Goal: Information Seeking & Learning: Learn about a topic

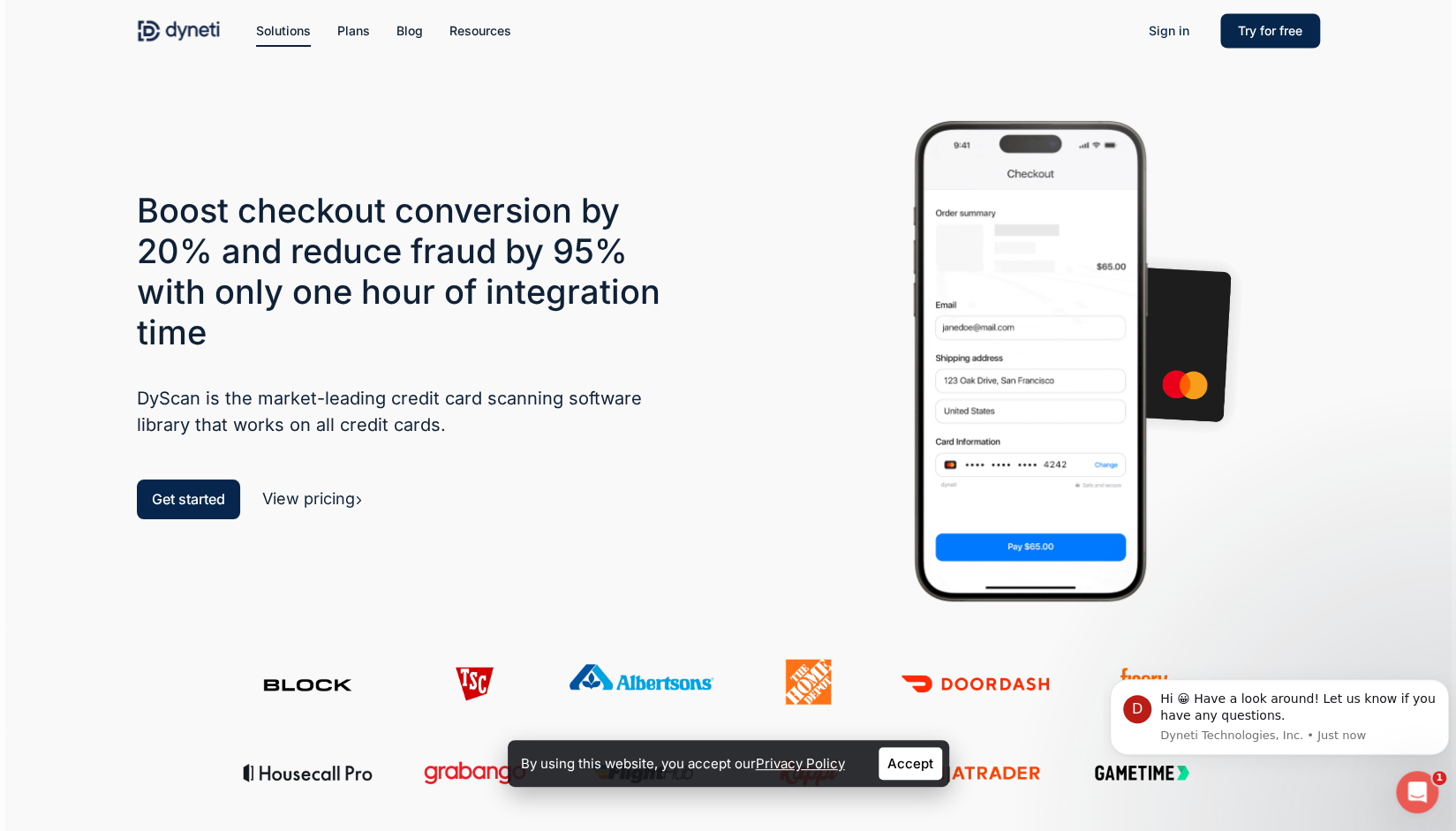
click at [309, 501] on link "View pricing" at bounding box center [312, 499] width 101 height 19
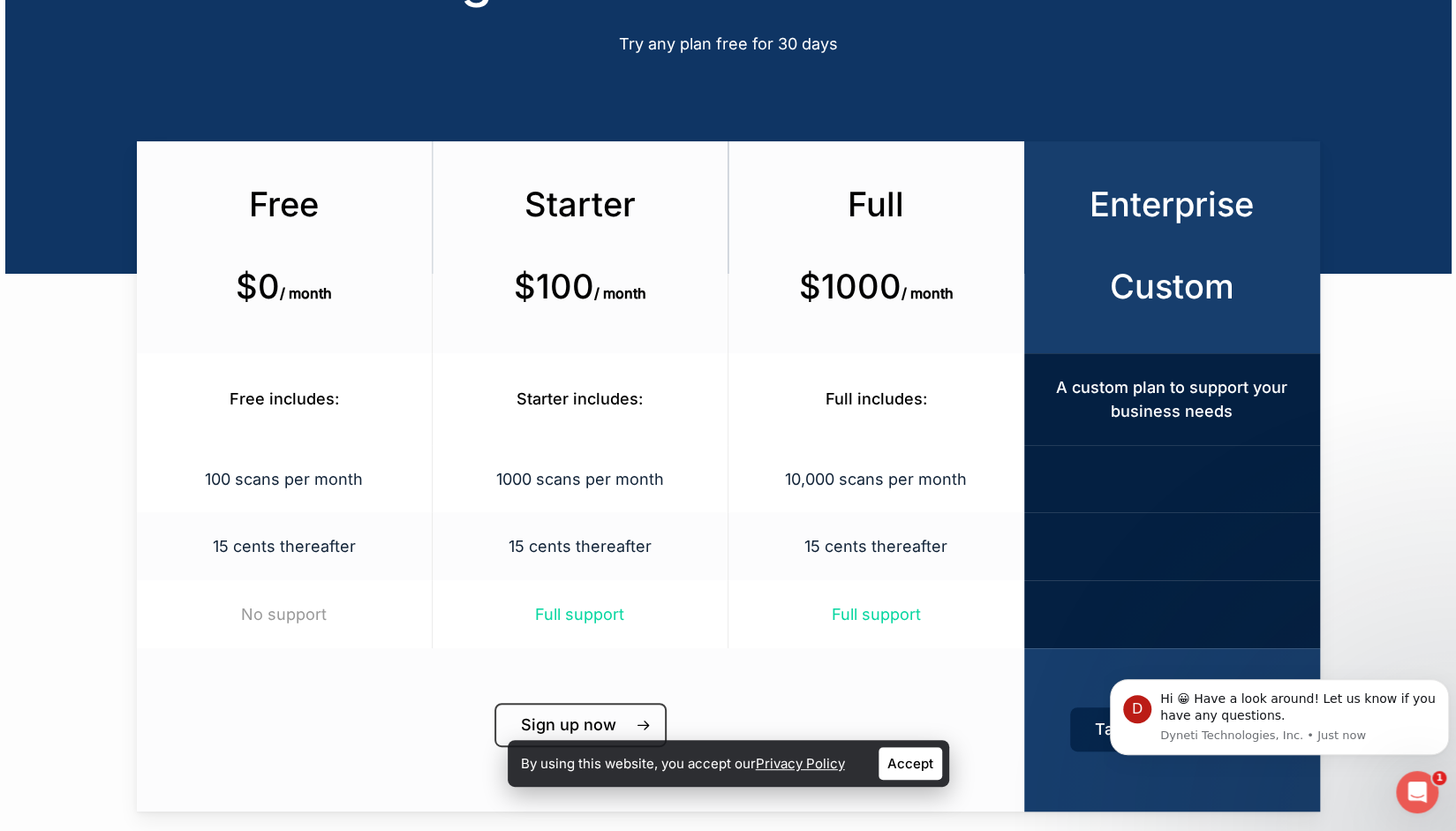
click at [309, 501] on div "100 scans per month" at bounding box center [284, 478] width 295 height 68
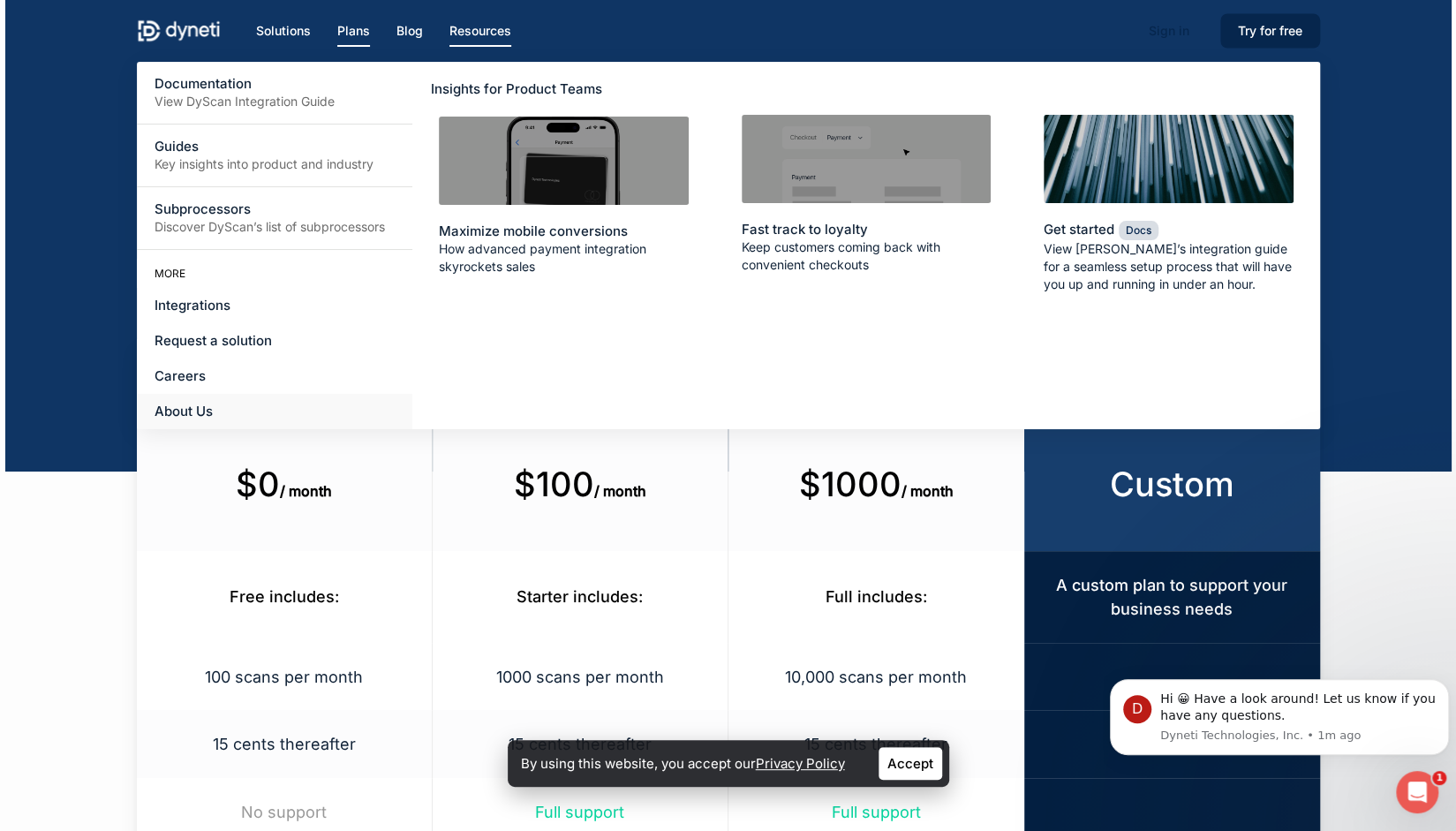
click at [200, 413] on span "About Us" at bounding box center [183, 411] width 58 height 17
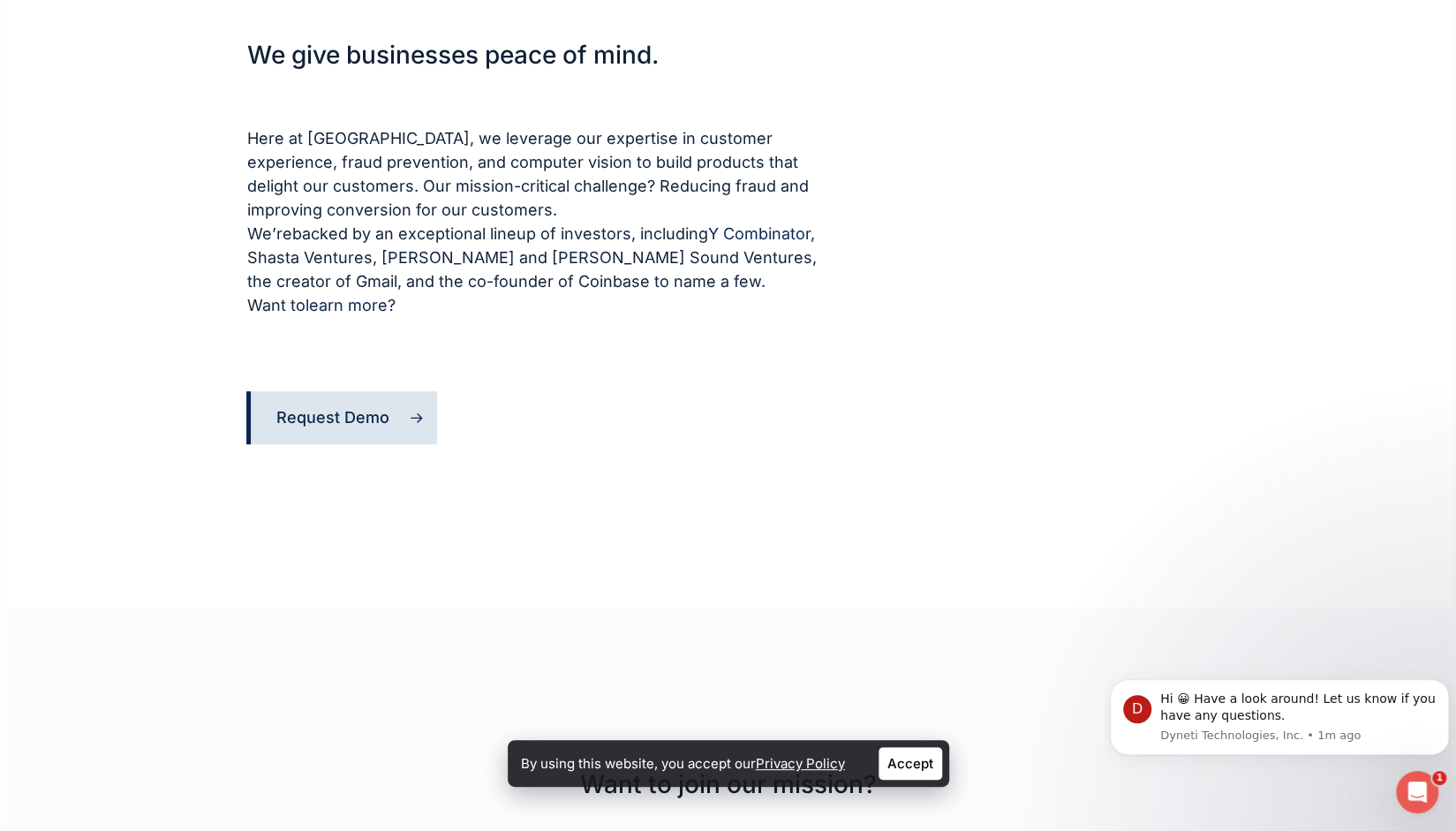
scroll to position [1044, 0]
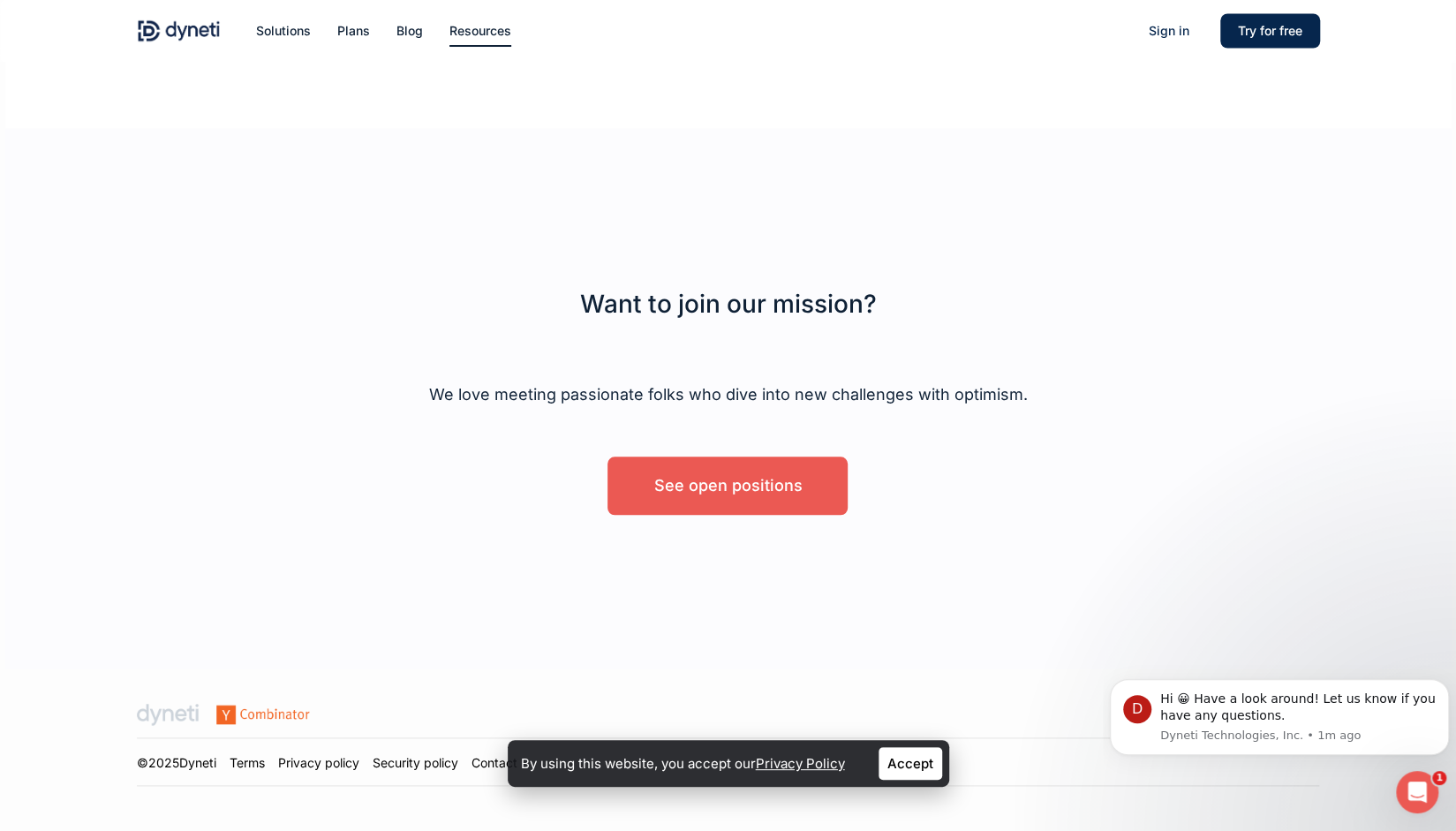
click at [786, 482] on span "See open positions" at bounding box center [728, 485] width 148 height 18
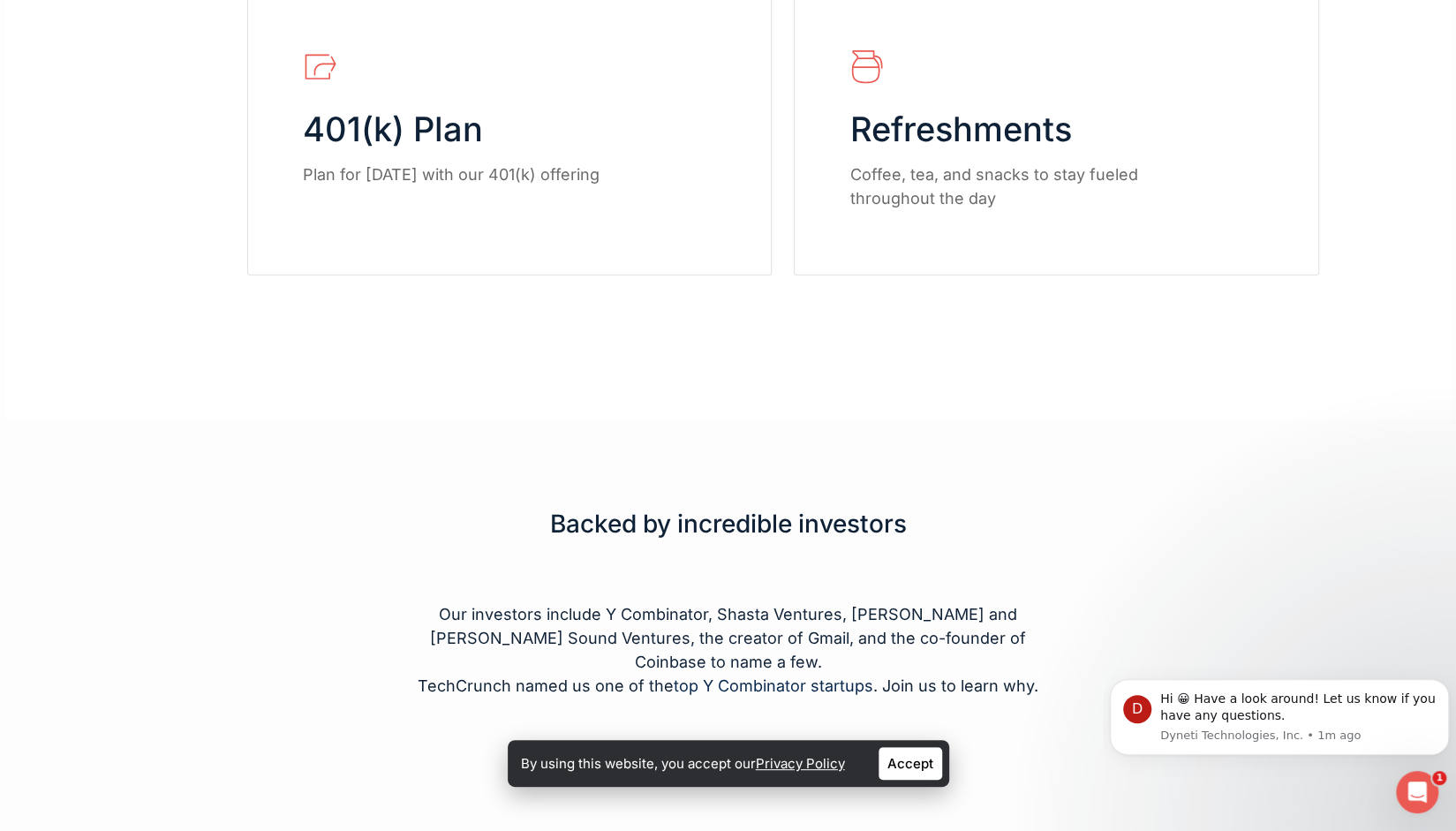
scroll to position [2893, 0]
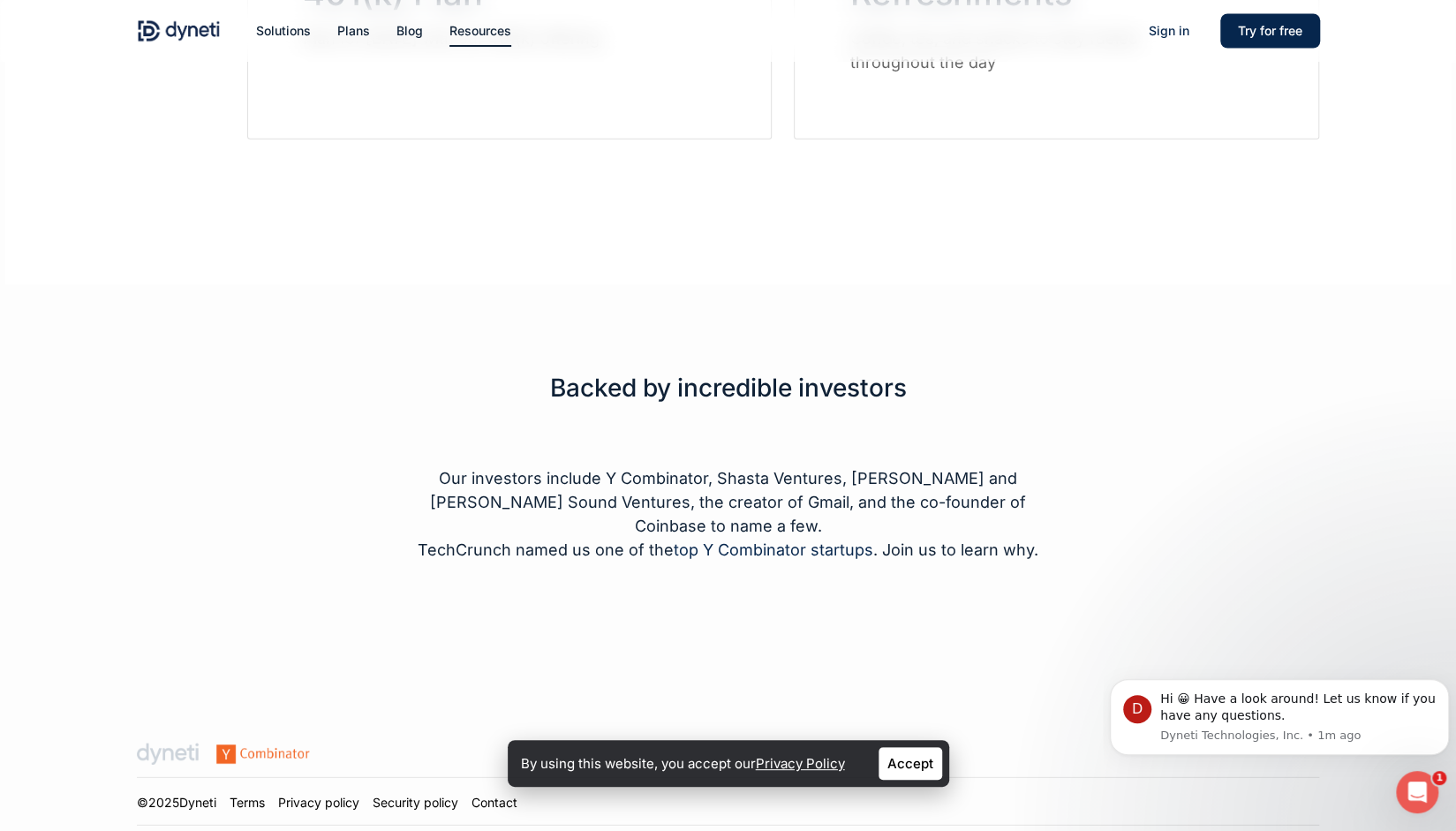
click at [786, 482] on p "Our investors include Y Combinator, Shasta Ventures, Ashton Kutcher and Guy Ose…" at bounding box center [728, 502] width 670 height 71
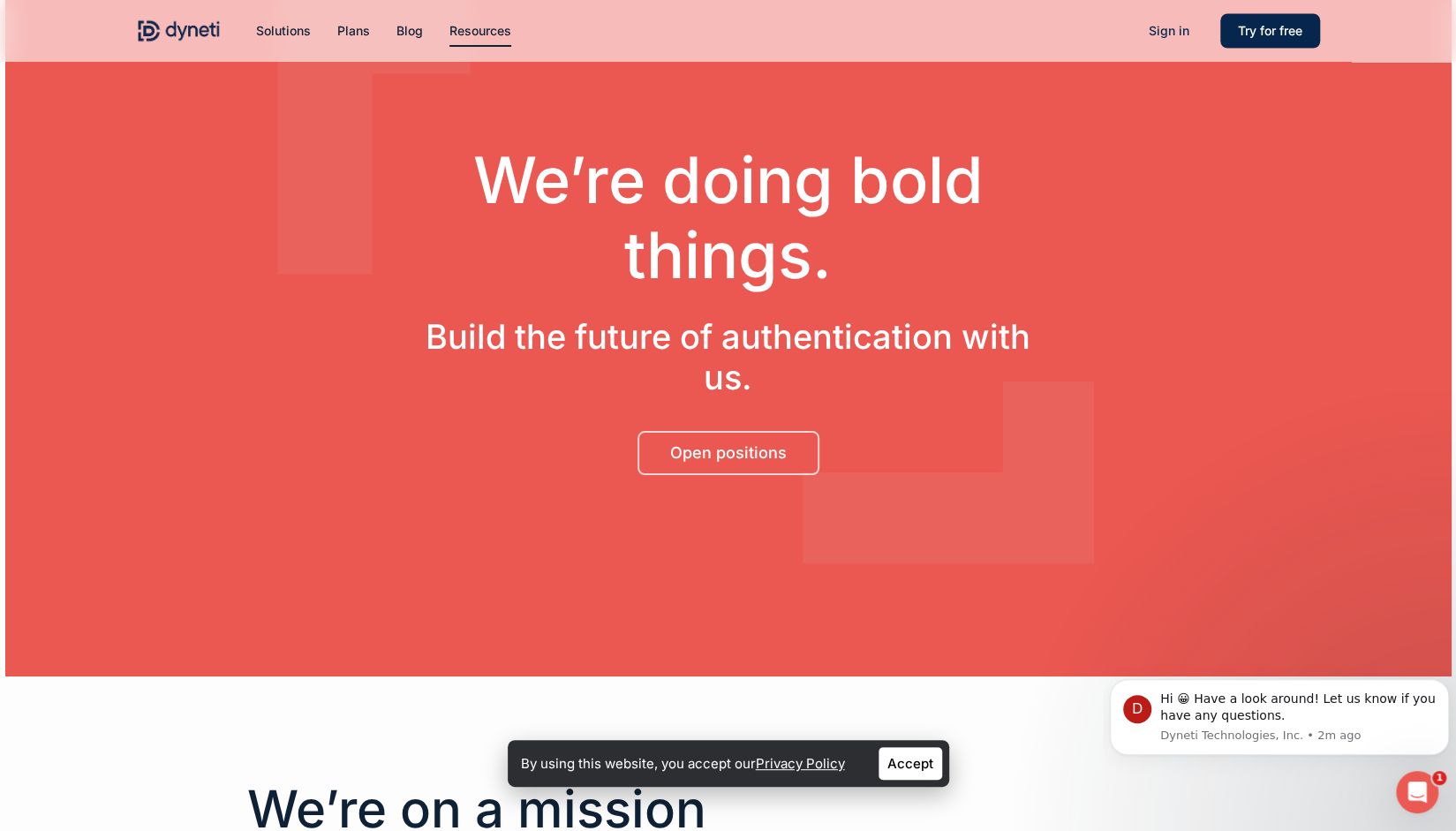
scroll to position [62, 0]
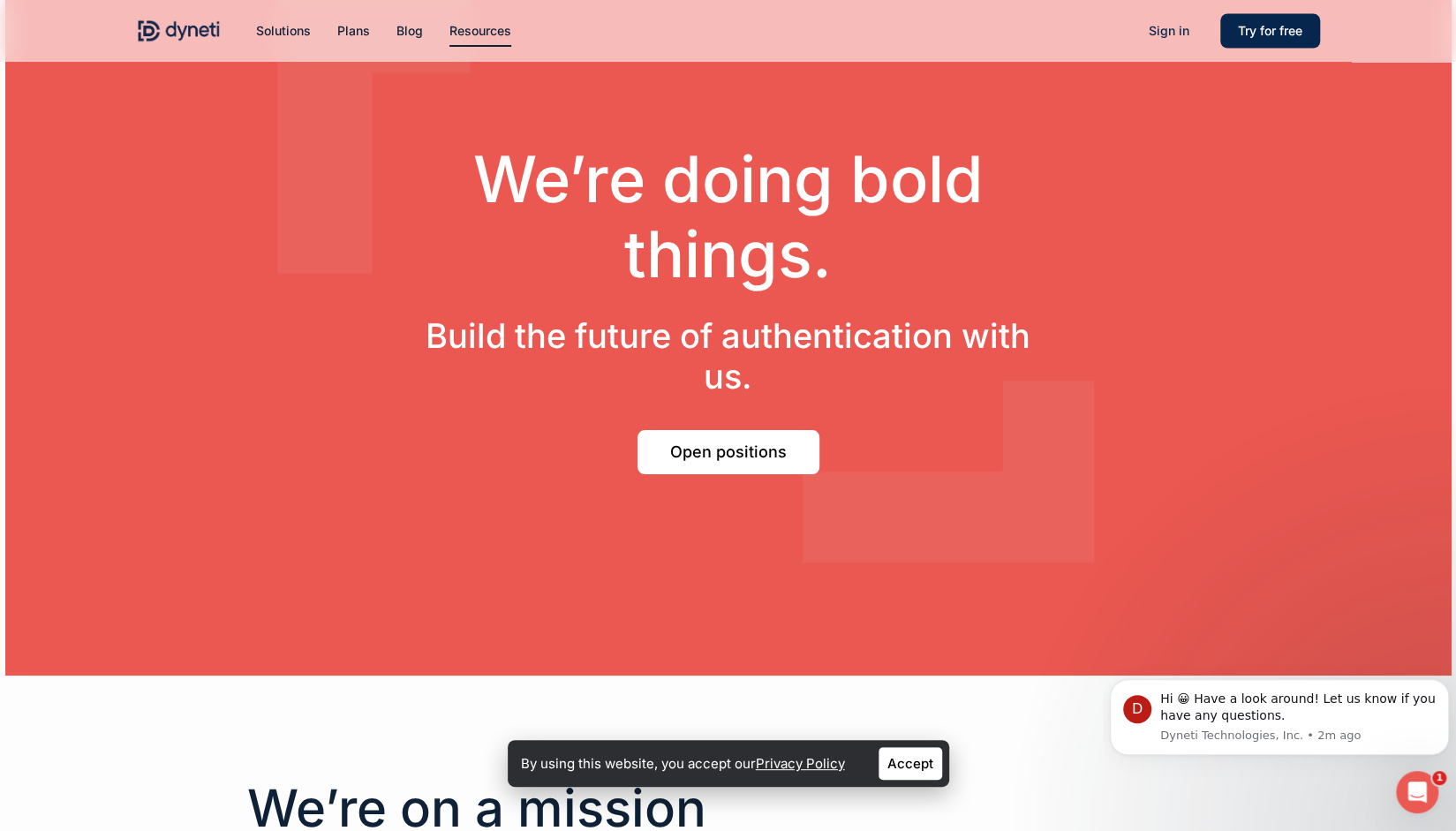
click at [765, 446] on span "Open positions" at bounding box center [728, 452] width 117 height 18
